Goal: Task Accomplishment & Management: Manage account settings

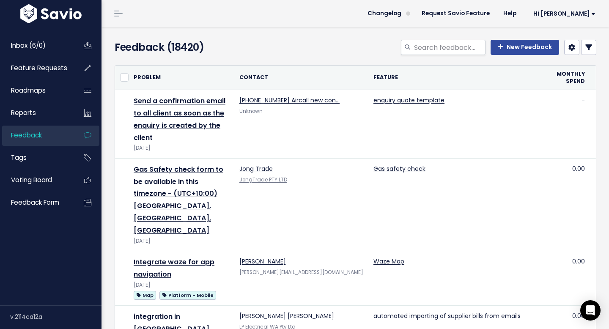
click at [591, 54] on link at bounding box center [588, 47] width 15 height 15
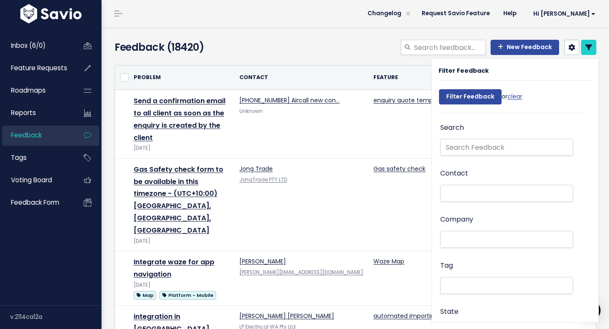
click at [274, 52] on div "New Feedback" at bounding box center [438, 49] width 330 height 19
click at [583, 16] on span "Hi [PERSON_NAME]" at bounding box center [565, 14] width 62 height 6
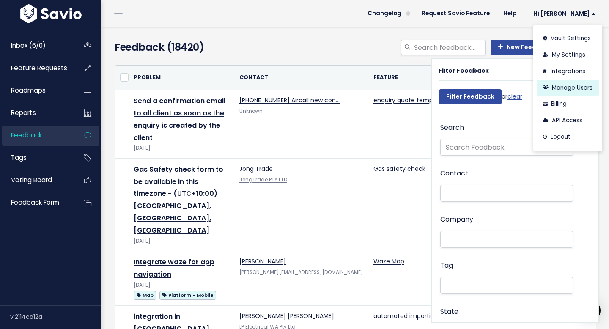
click at [558, 88] on link "Manage Users" at bounding box center [568, 88] width 62 height 17
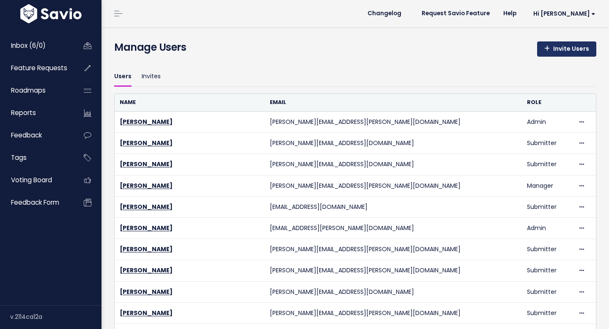
click at [573, 44] on link "Invite Users" at bounding box center [566, 48] width 59 height 15
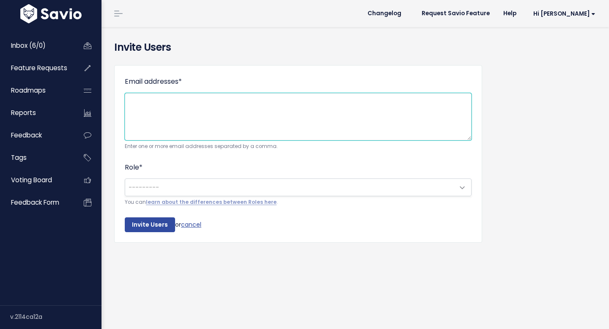
click at [257, 105] on textarea "Email addresses *" at bounding box center [298, 116] width 347 height 47
paste textarea "[EMAIL_ADDRESS][DOMAIN_NAME]"
type textarea "[EMAIL_ADDRESS][DOMAIN_NAME]"
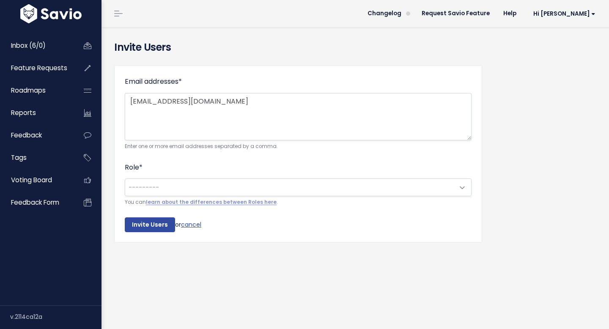
click at [227, 176] on div "Role * --------- Owner Admin Manager Contributor Viewer Submitter --------- You…" at bounding box center [298, 185] width 347 height 46
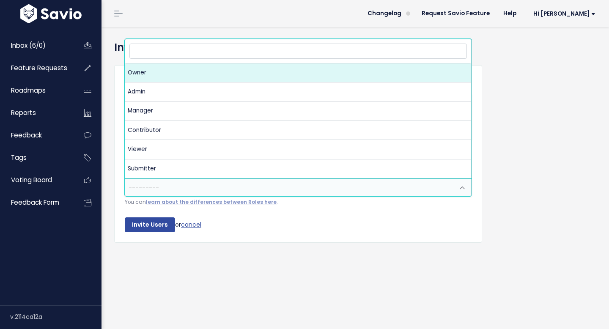
click at [227, 185] on span "---------" at bounding box center [289, 187] width 329 height 17
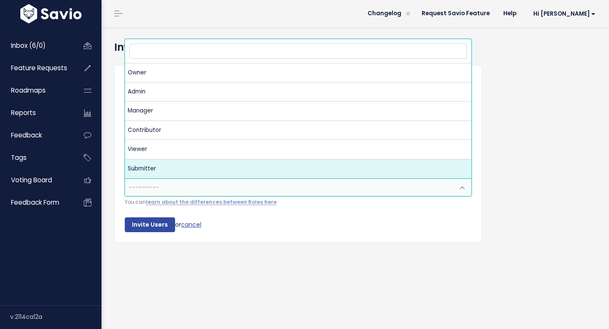
select select "SUBMITTER"
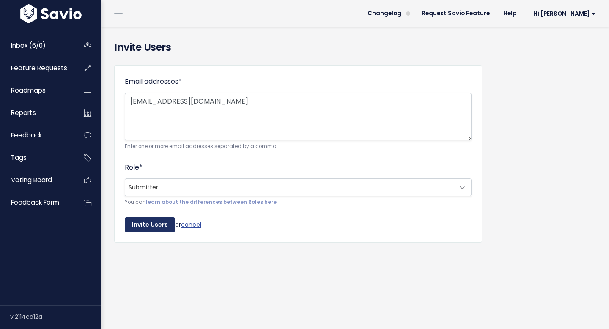
click at [154, 228] on input "Invite Users" at bounding box center [150, 224] width 50 height 15
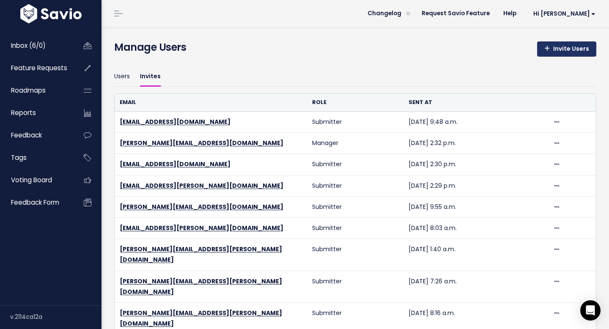
click at [574, 55] on link "Invite Users" at bounding box center [566, 48] width 59 height 15
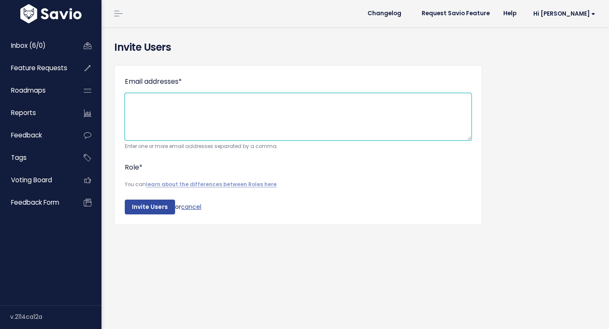
click at [278, 113] on textarea "Email addresses *" at bounding box center [298, 116] width 347 height 47
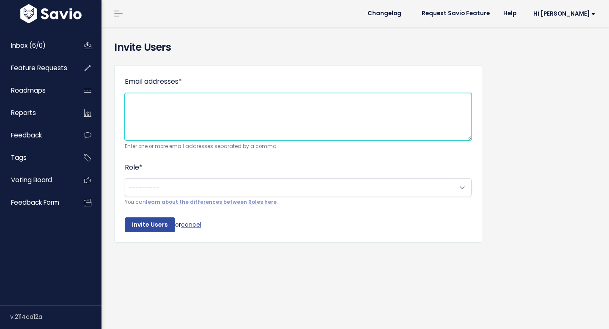
paste textarea "[PERSON_NAME][EMAIL_ADDRESS][DOMAIN_NAME]"
type textarea "jessica.gomezruiz@tradifyhq.com"
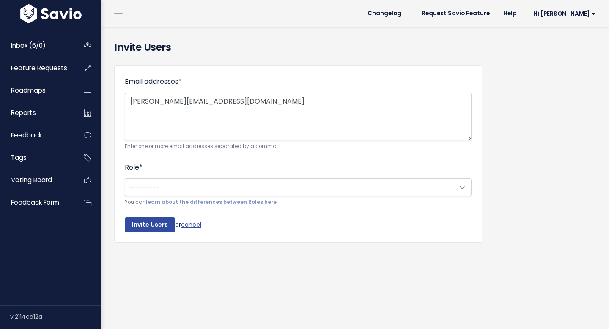
click at [232, 174] on div "Role * --------- Owner Admin Manager Contributor Viewer Submitter --------- You…" at bounding box center [298, 185] width 347 height 46
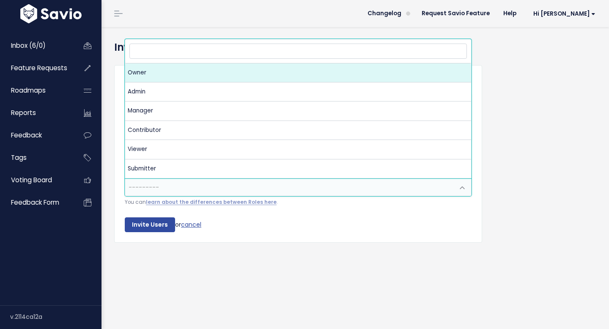
click at [232, 183] on span "---------" at bounding box center [289, 187] width 329 height 17
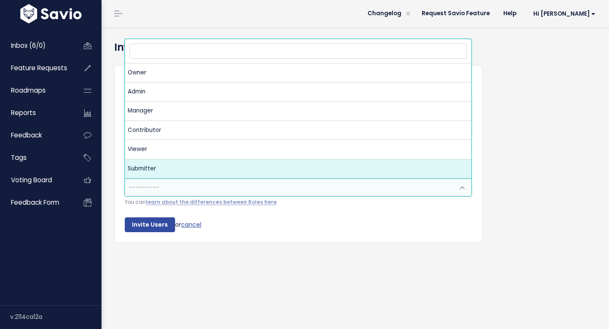
select select "SUBMITTER"
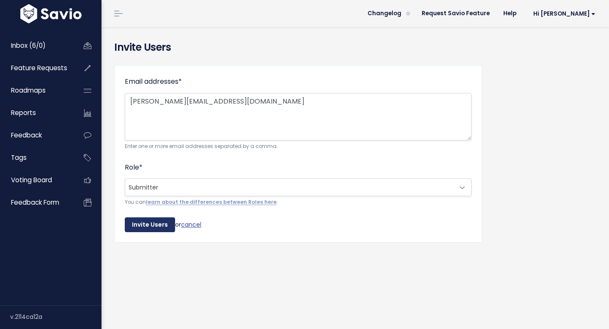
click at [151, 231] on input "Invite Users" at bounding box center [150, 224] width 50 height 15
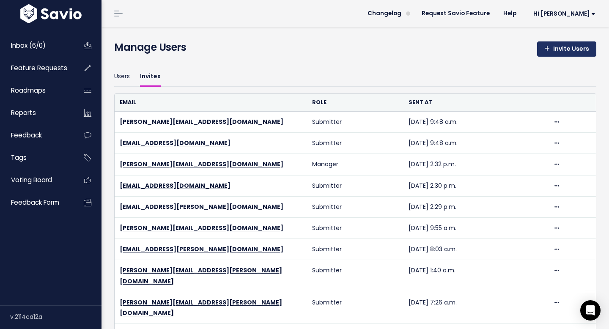
click at [558, 45] on link "Invite Users" at bounding box center [566, 48] width 59 height 15
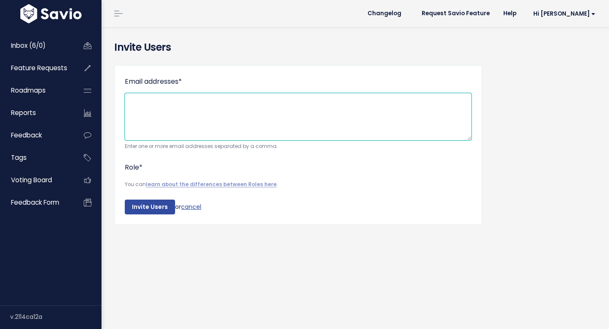
click at [226, 106] on textarea "Email addresses *" at bounding box center [298, 116] width 347 height 47
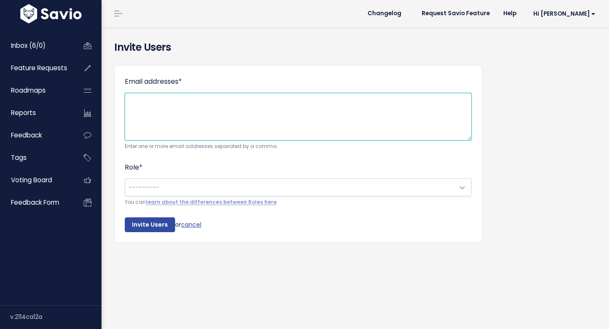
paste textarea "[PERSON_NAME][EMAIL_ADDRESS][DOMAIN_NAME]"
type textarea "[PERSON_NAME][EMAIL_ADDRESS][DOMAIN_NAME]"
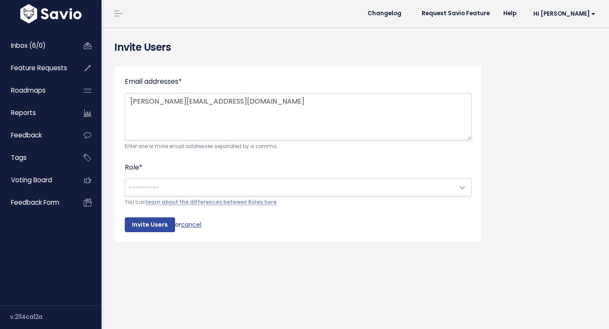
click at [177, 183] on span "---------" at bounding box center [289, 187] width 329 height 17
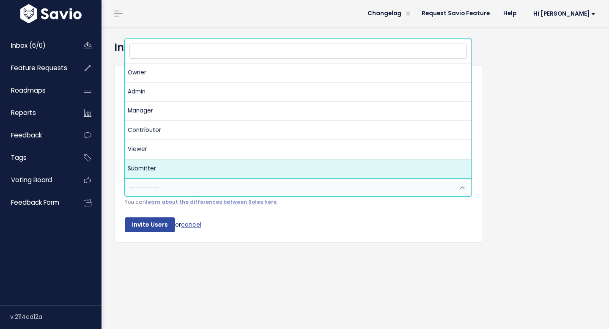
select select "SUBMITTER"
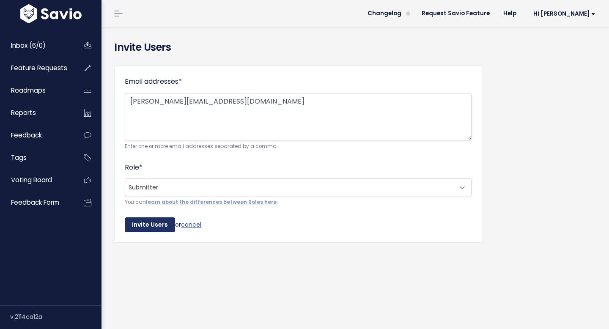
click at [153, 221] on input "Invite Users" at bounding box center [150, 224] width 50 height 15
